Goal: Navigation & Orientation: Find specific page/section

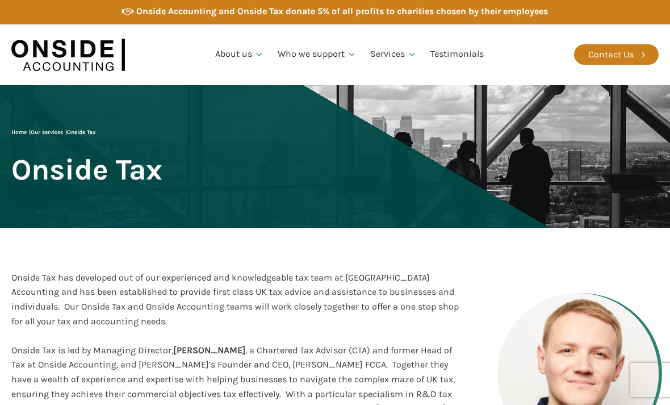
scroll to position [15, 0]
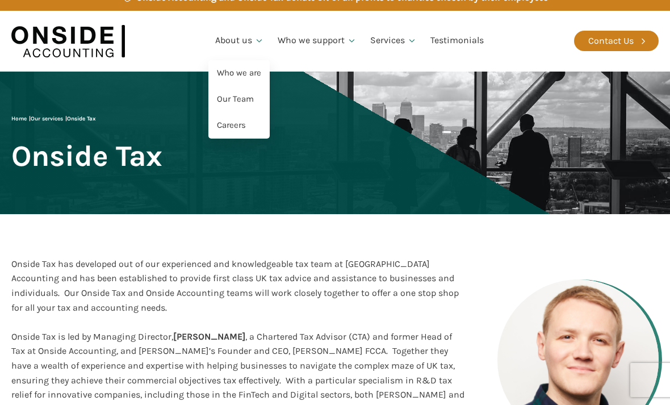
click at [244, 93] on link "Our Team" at bounding box center [238, 99] width 61 height 26
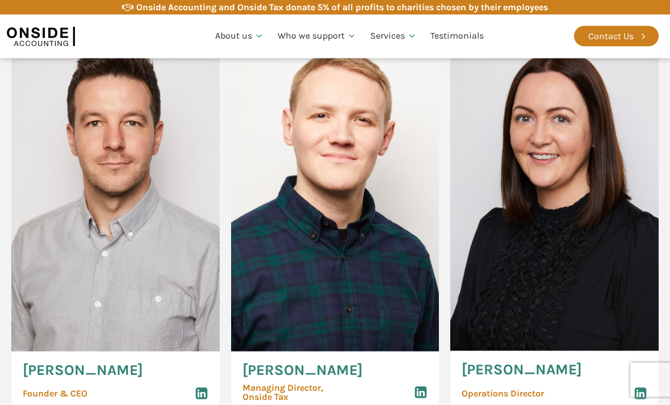
scroll to position [595, 0]
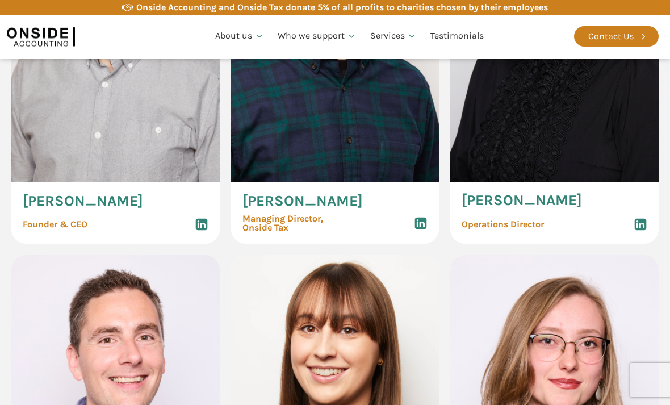
scroll to position [768, 0]
click at [47, 142] on img at bounding box center [115, 27] width 208 height 312
click at [72, 199] on span "Martin Brennan" at bounding box center [83, 201] width 120 height 15
click at [47, 222] on span "Founder & CEO" at bounding box center [55, 224] width 65 height 9
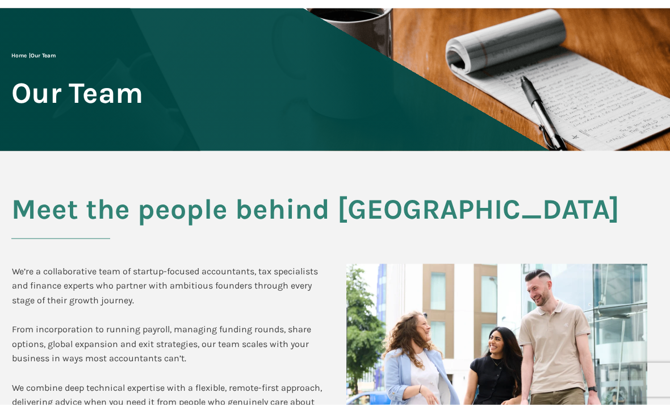
scroll to position [0, 0]
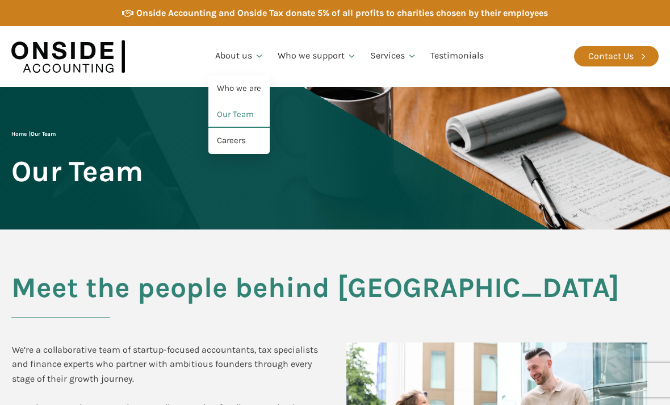
click at [244, 141] on link "Careers" at bounding box center [238, 141] width 61 height 26
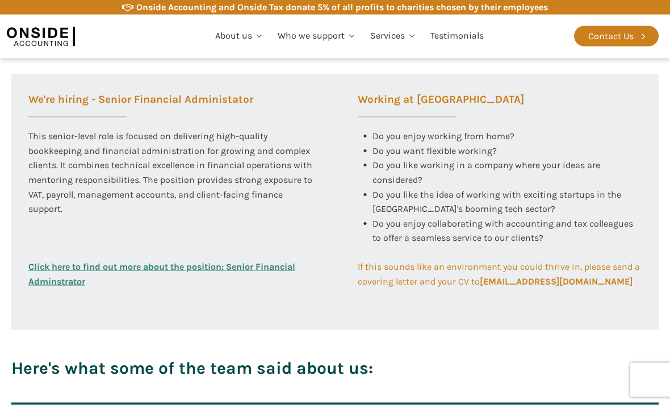
scroll to position [442, 0]
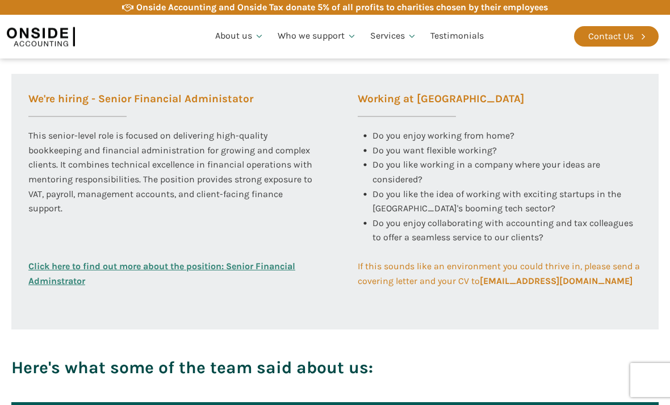
click at [623, 278] on link "If this sounds like an environment you could thrive in, please send a covering …" at bounding box center [500, 273] width 284 height 29
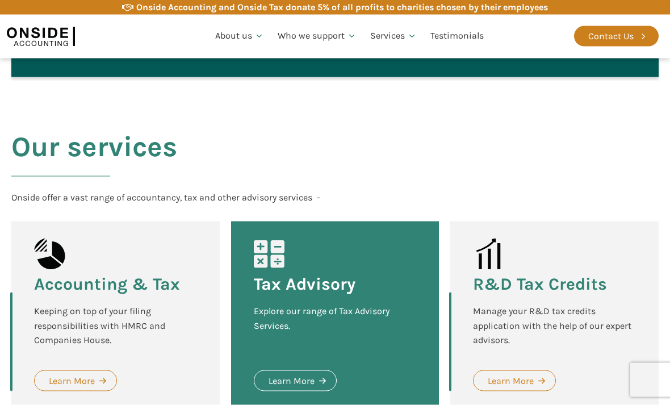
scroll to position [1400, 0]
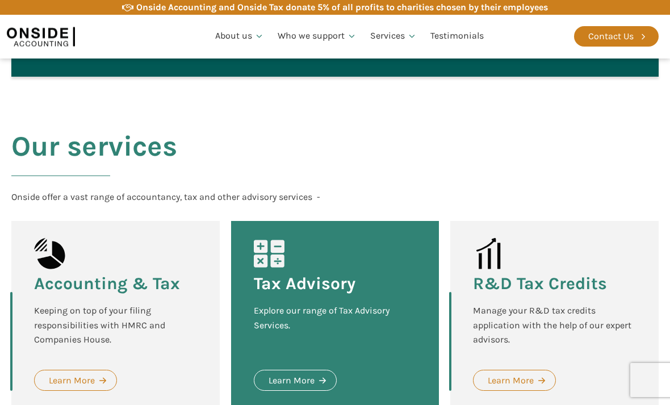
click at [540, 377] on icon at bounding box center [541, 380] width 7 height 7
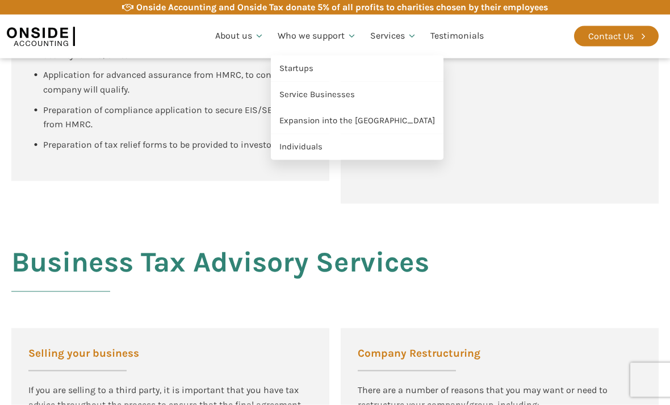
scroll to position [1302, 0]
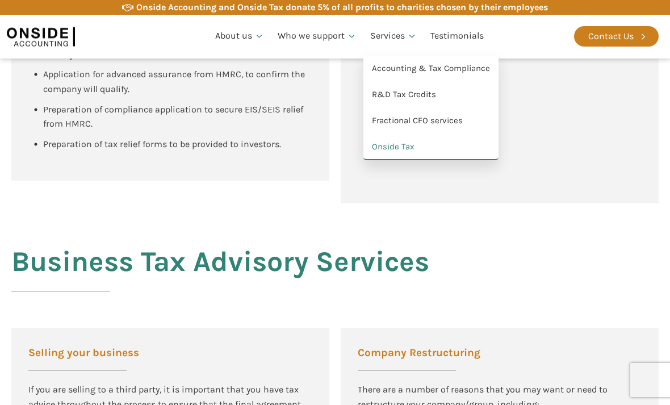
click at [432, 93] on link "R&D Tax Credits" at bounding box center [430, 95] width 135 height 26
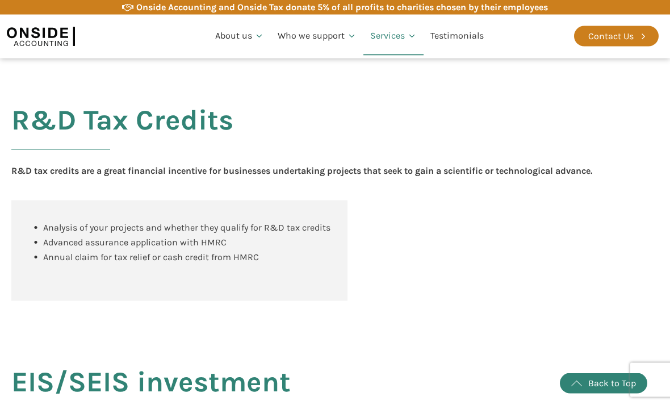
scroll to position [881, 0]
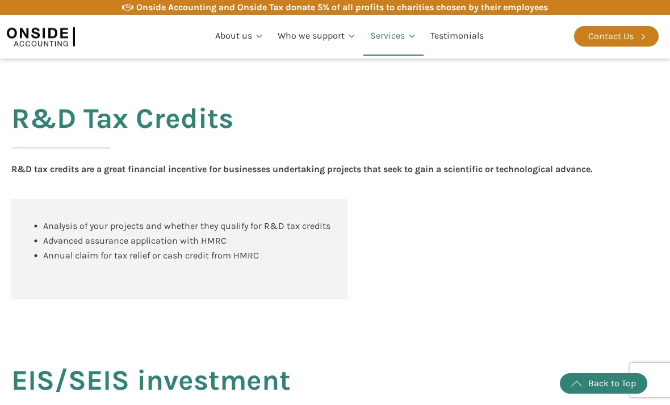
click at [475, 41] on link "Testimonials" at bounding box center [456, 36] width 67 height 39
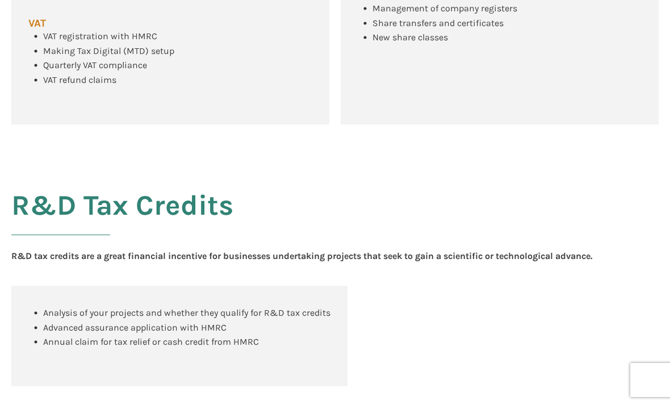
scroll to position [918, 0]
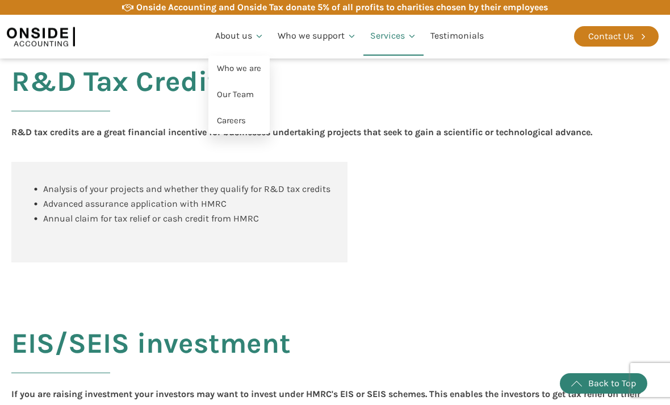
click at [238, 95] on link "Our Team" at bounding box center [238, 95] width 61 height 26
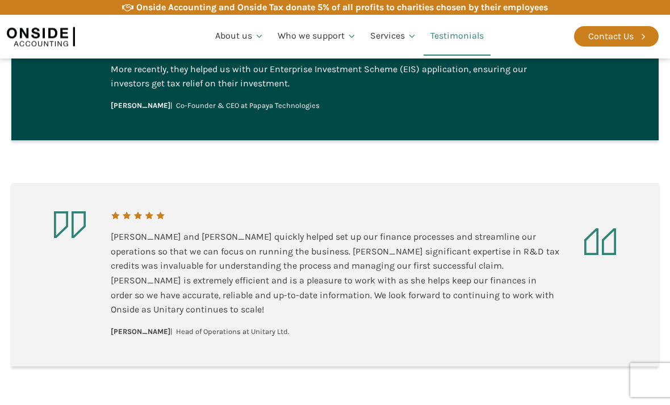
scroll to position [900, 0]
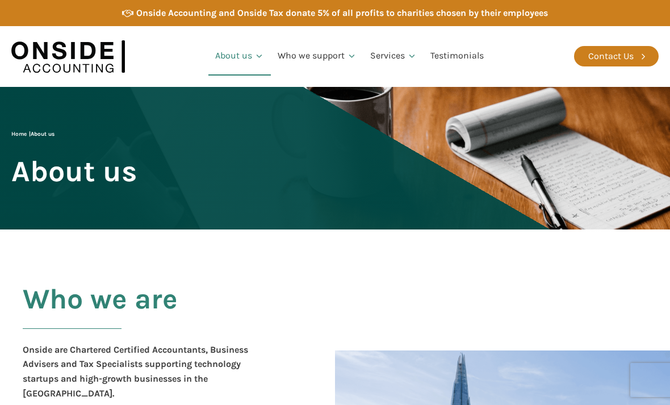
click at [137, 142] on div "Home | About us About us" at bounding box center [73, 157] width 125 height 57
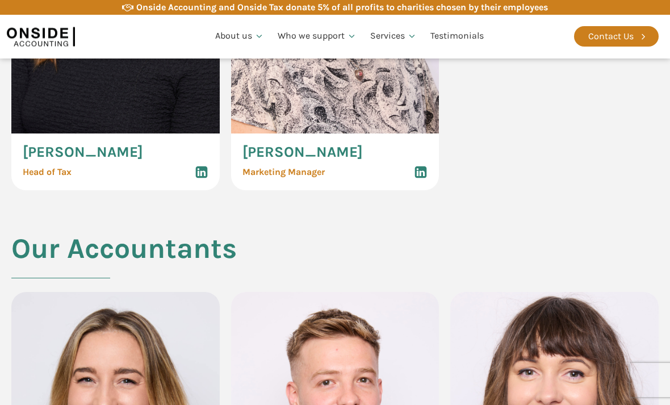
scroll to position [1585, 0]
